Goal: Navigation & Orientation: Find specific page/section

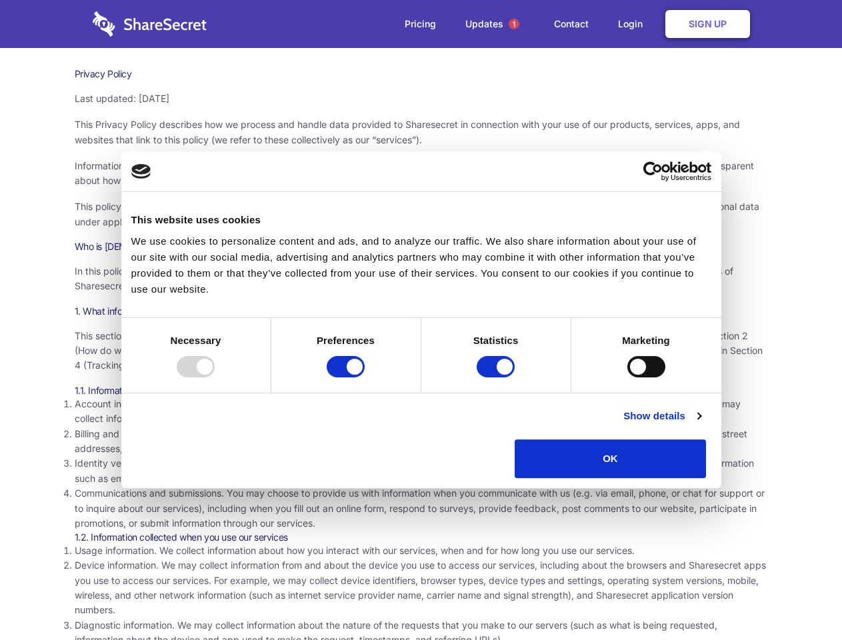
click at [215, 377] on div at bounding box center [196, 366] width 38 height 21
click at [365, 377] on input "Preferences" at bounding box center [346, 366] width 38 height 21
checkbox input "false"
click at [498, 377] on input "Statistics" at bounding box center [496, 366] width 38 height 21
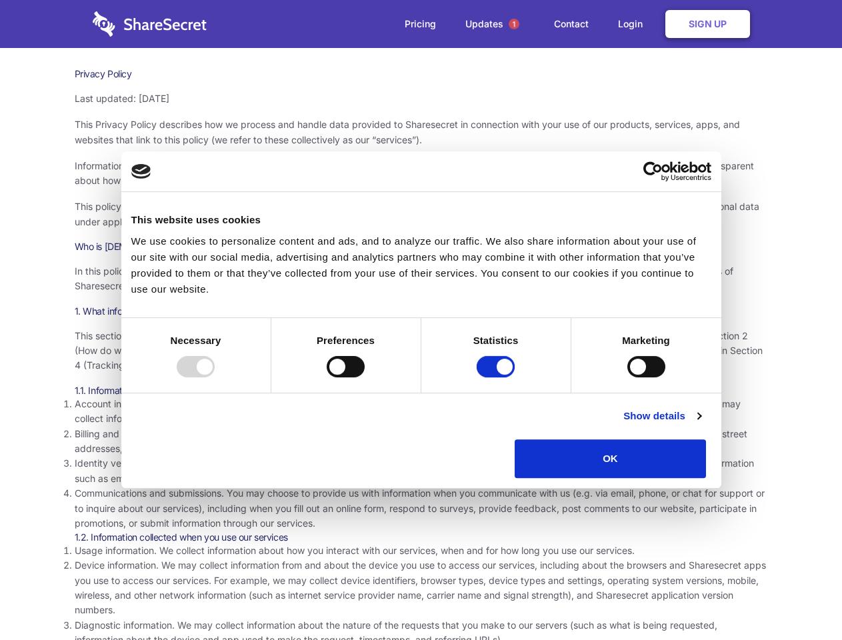
checkbox input "false"
click at [628, 377] on input "Marketing" at bounding box center [647, 366] width 38 height 21
checkbox input "true"
click at [701, 424] on link "Show details" at bounding box center [662, 416] width 77 height 16
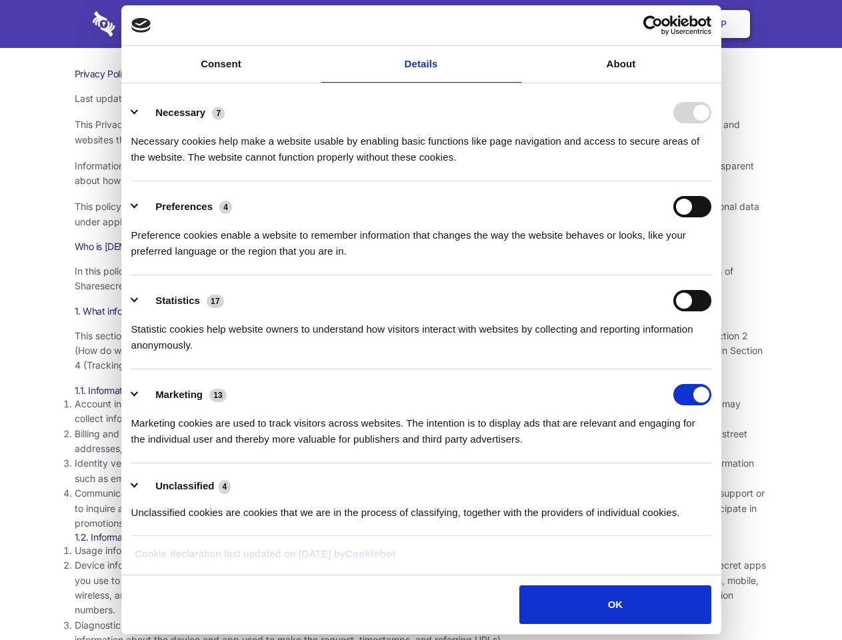
click at [712, 181] on li "Necessary 7 Necessary cookies help make a website usable by enabling basic func…" at bounding box center [421, 134] width 580 height 94
click at [514, 24] on span "1" at bounding box center [514, 24] width 11 height 11
